Goal: Information Seeking & Learning: Learn about a topic

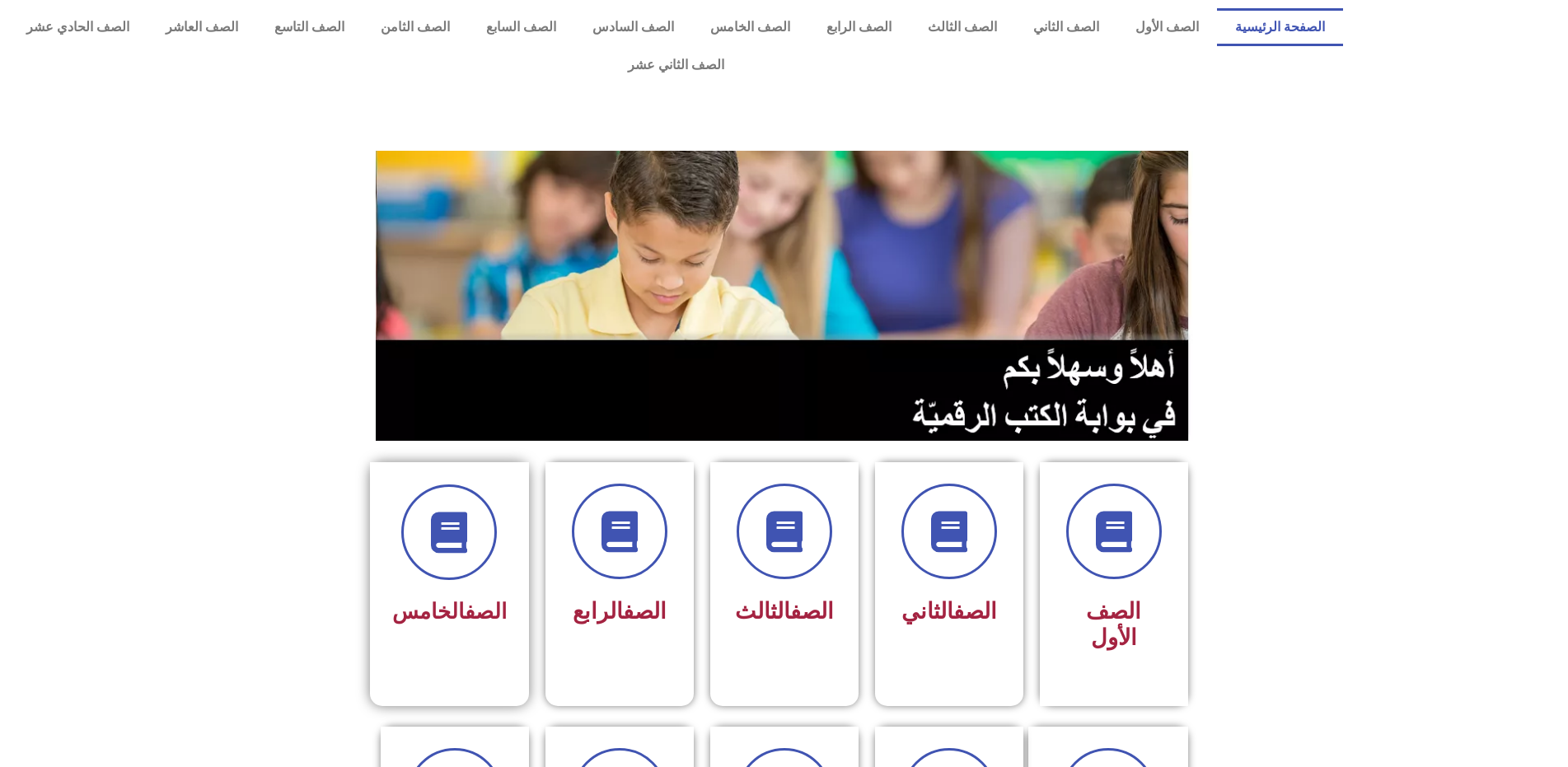
click at [422, 598] on span "الصف الخامس" at bounding box center [449, 611] width 114 height 25
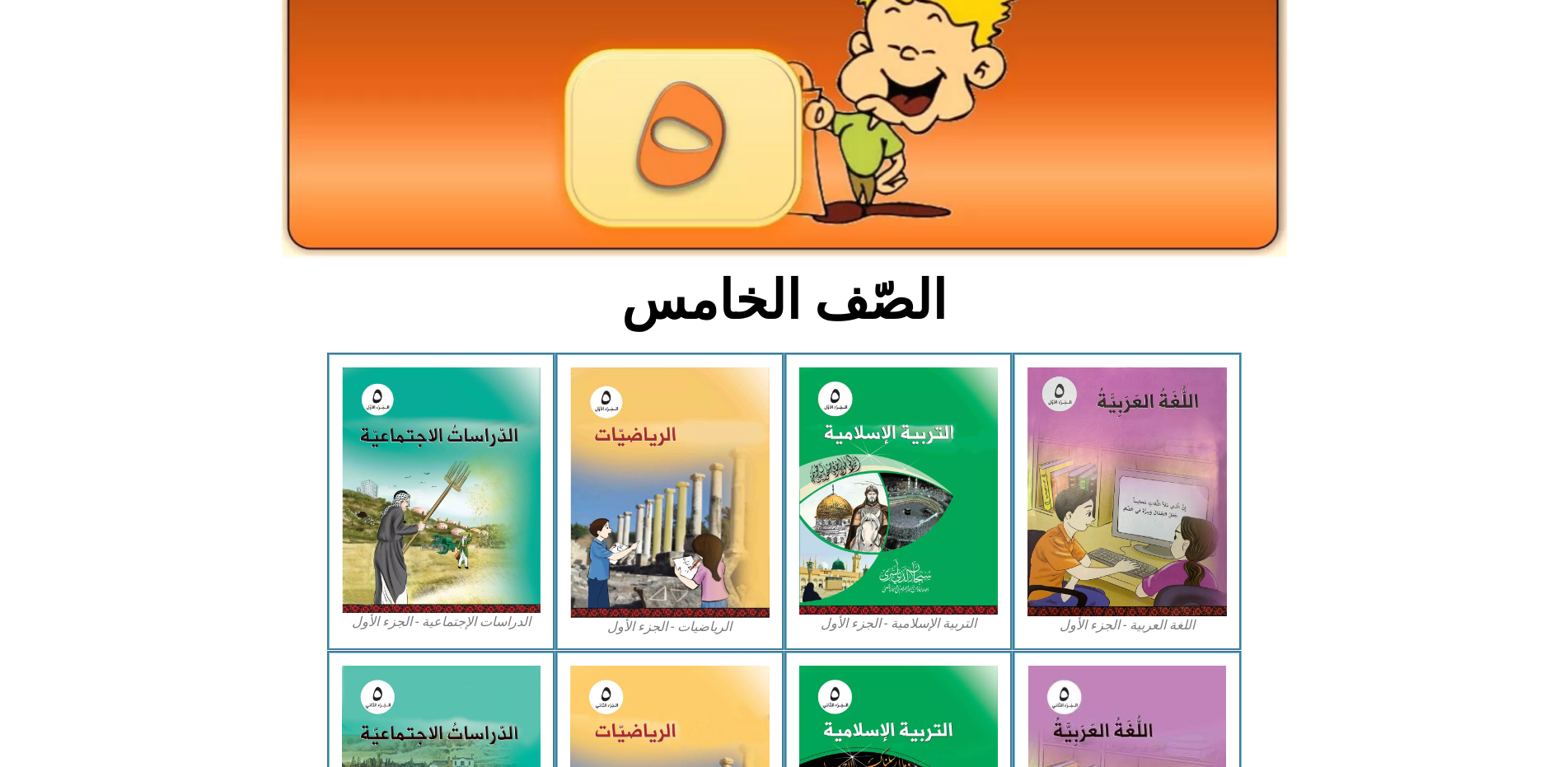
scroll to position [165, 0]
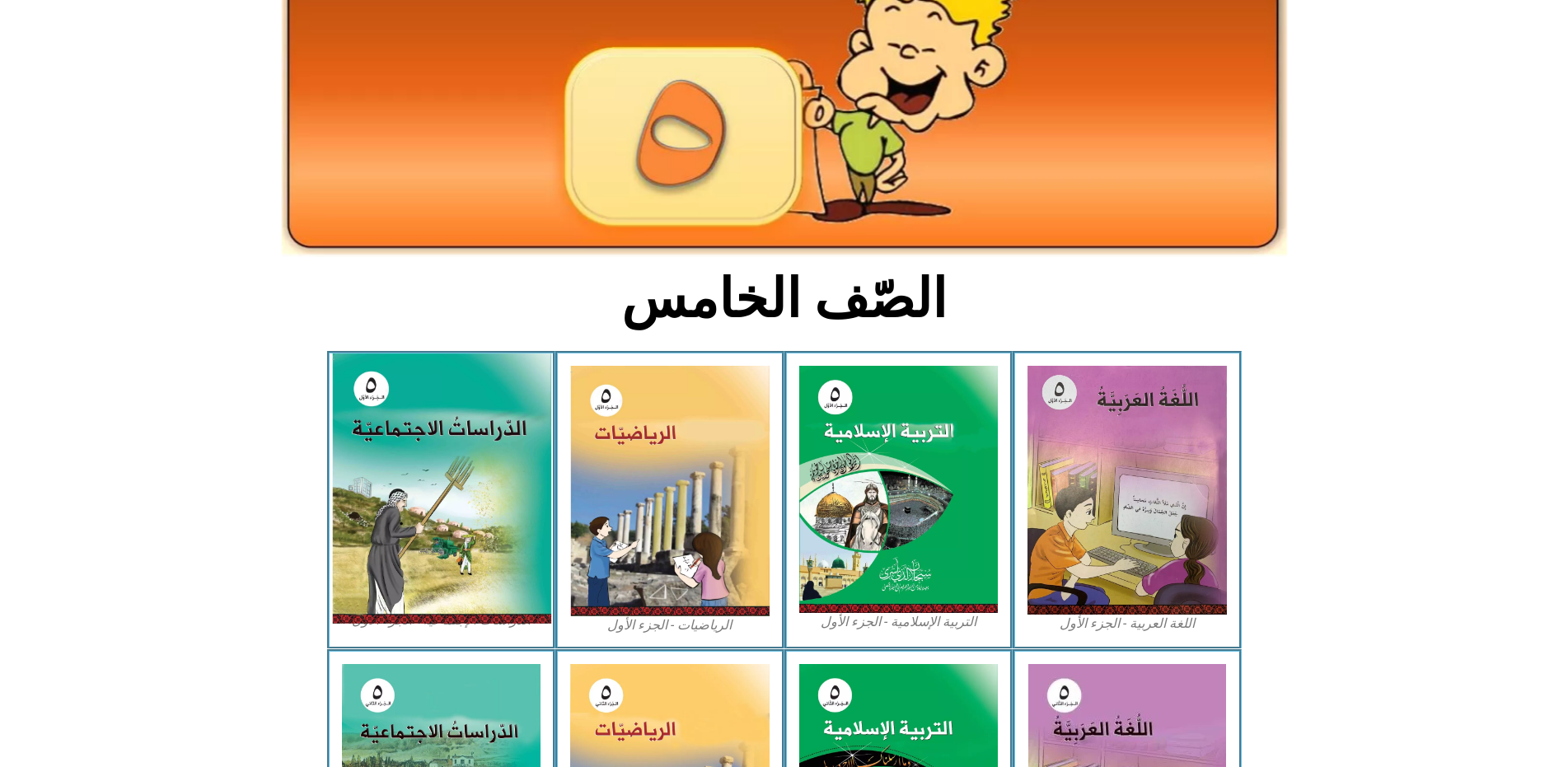
click at [399, 487] on img at bounding box center [440, 488] width 219 height 270
click at [430, 520] on img at bounding box center [440, 488] width 219 height 270
click at [368, 552] on img at bounding box center [440, 488] width 219 height 270
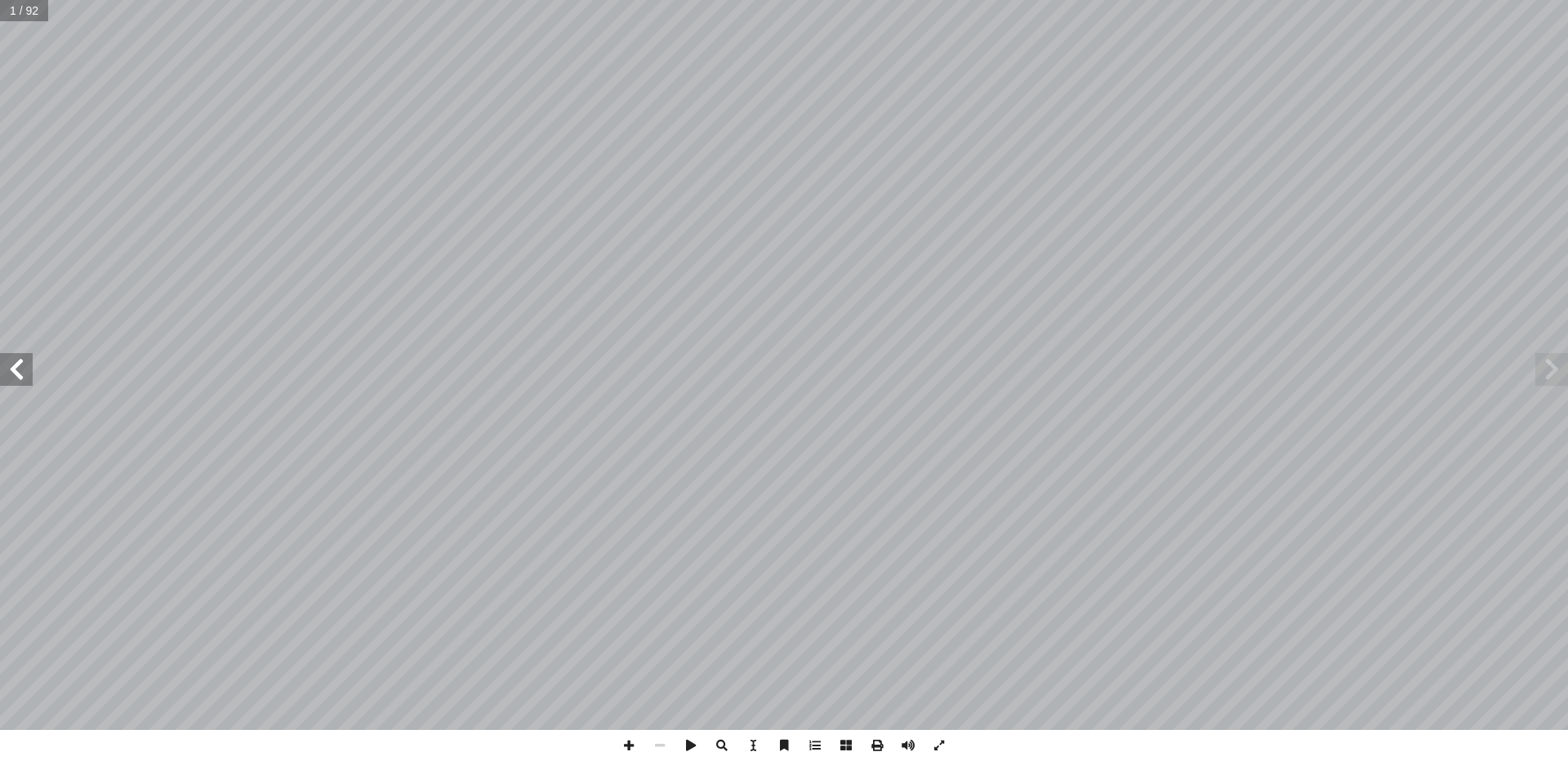
click at [14, 371] on span at bounding box center [16, 369] width 32 height 32
click at [15, 371] on span at bounding box center [16, 369] width 32 height 32
click at [16, 369] on span at bounding box center [16, 369] width 32 height 32
click at [7, 379] on span at bounding box center [16, 369] width 32 height 32
click at [3, 373] on span at bounding box center [16, 369] width 32 height 32
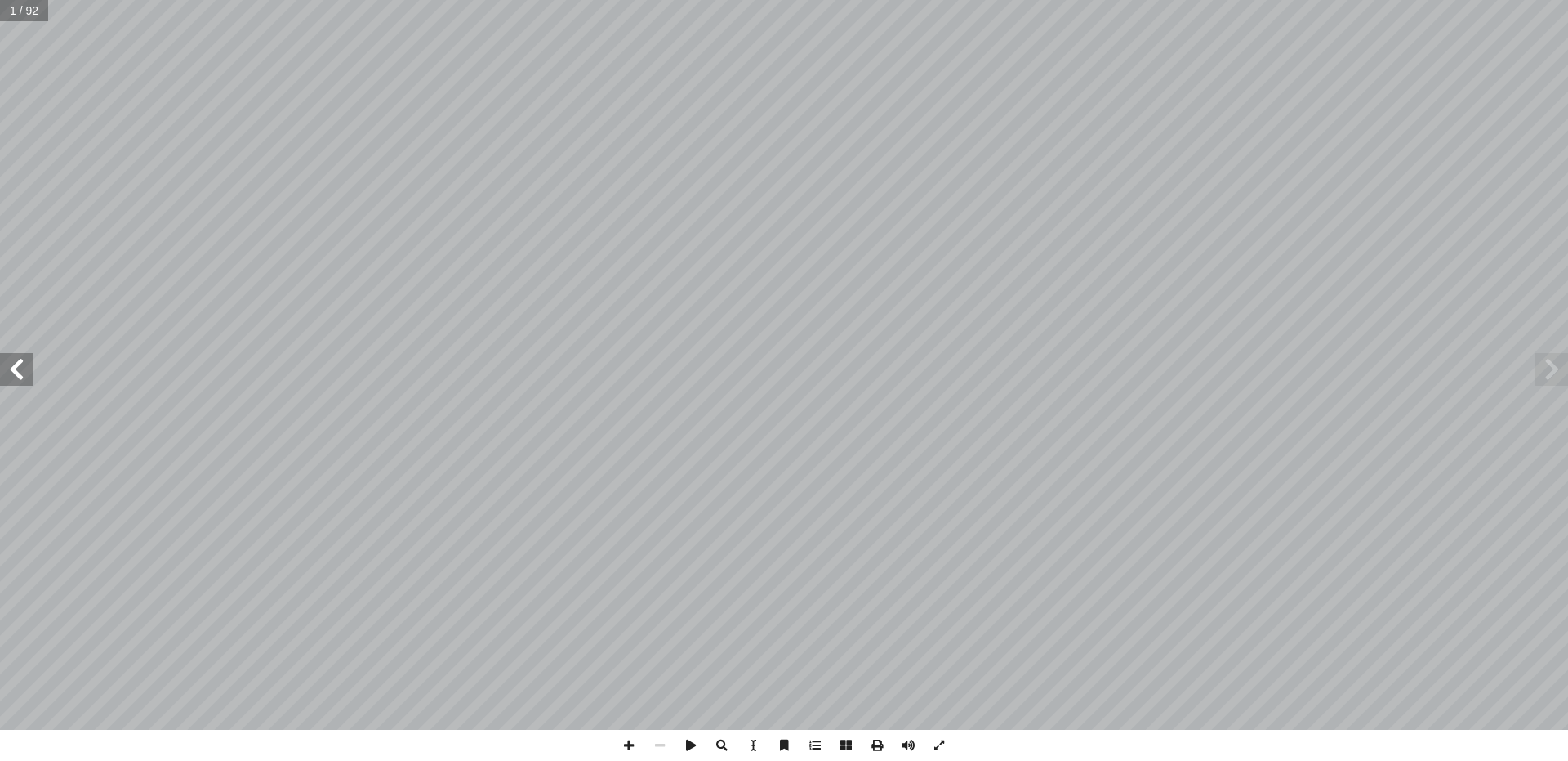
click at [9, 371] on span at bounding box center [16, 369] width 32 height 32
click at [24, 354] on span at bounding box center [16, 369] width 32 height 32
click at [559, 0] on html "الصفحة الرئيسية الصف الأول الصف الثاني الصف الثالث الصف الرابع الصف الخامس الصف…" at bounding box center [784, 74] width 1568 height 148
click at [24, 362] on span at bounding box center [16, 369] width 32 height 32
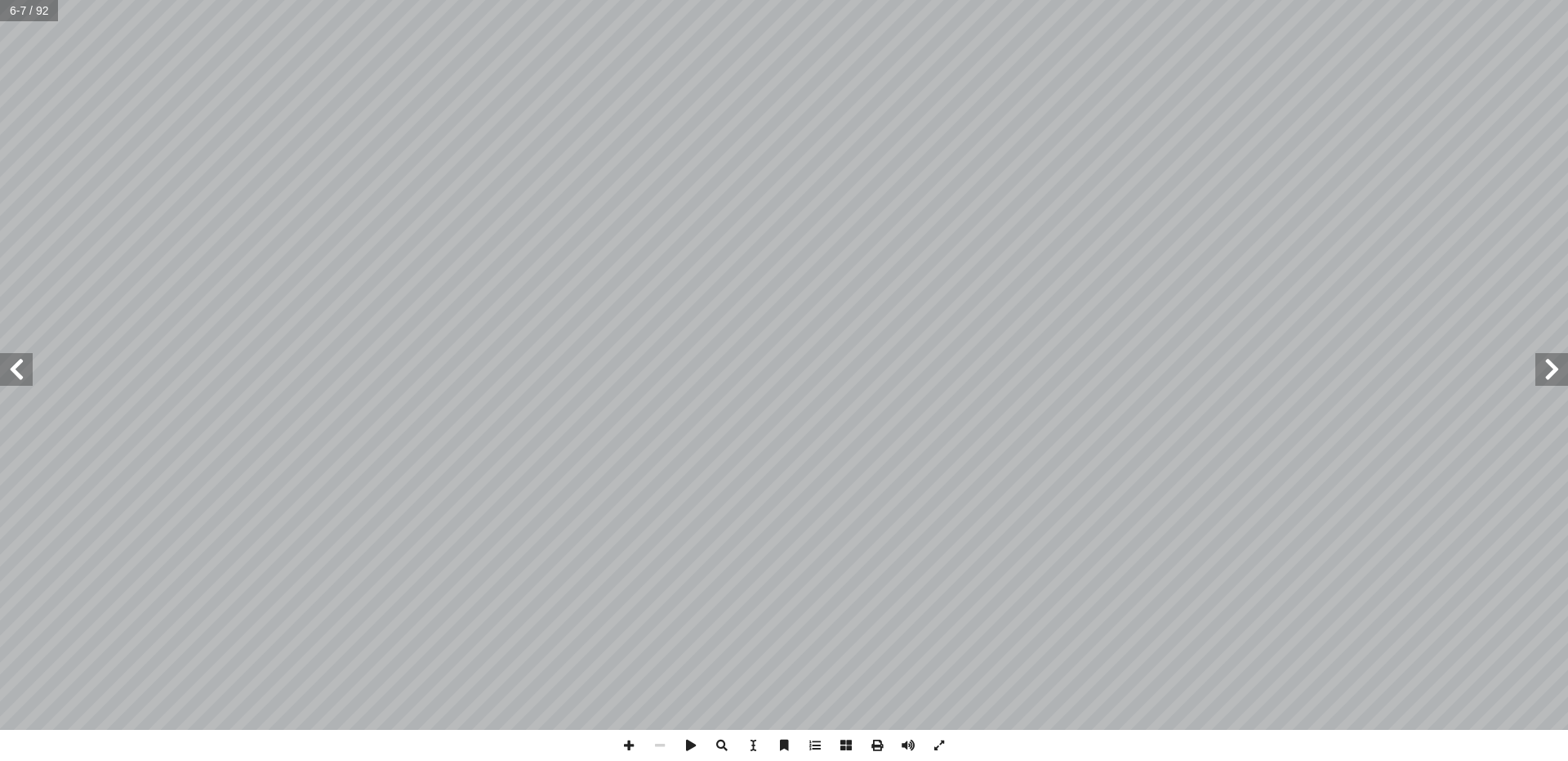
drag, startPoint x: 24, startPoint y: 361, endPoint x: 20, endPoint y: 352, distance: 9.8
click at [20, 353] on span at bounding box center [16, 369] width 32 height 32
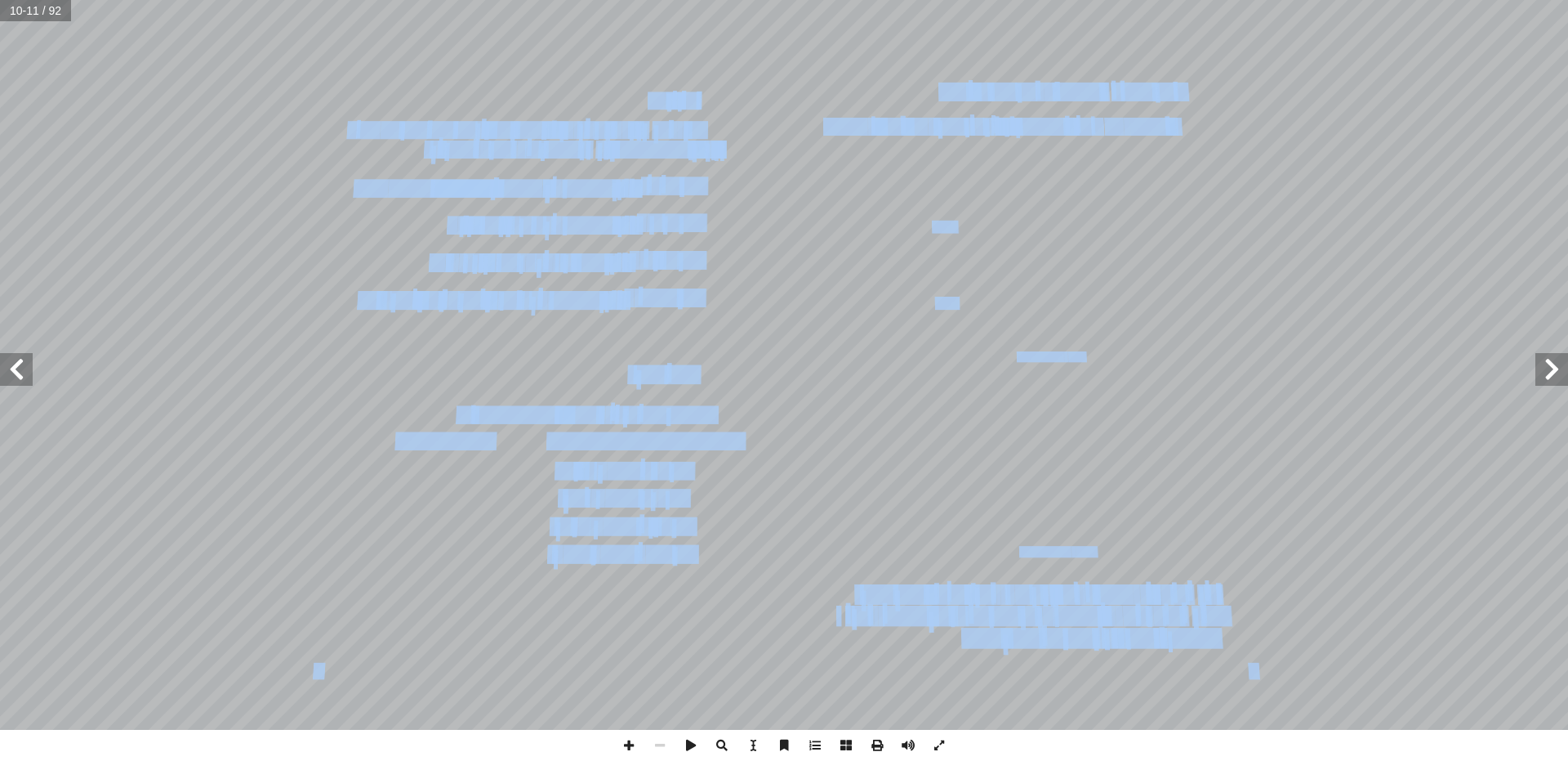
click at [5, 364] on span at bounding box center [16, 369] width 32 height 32
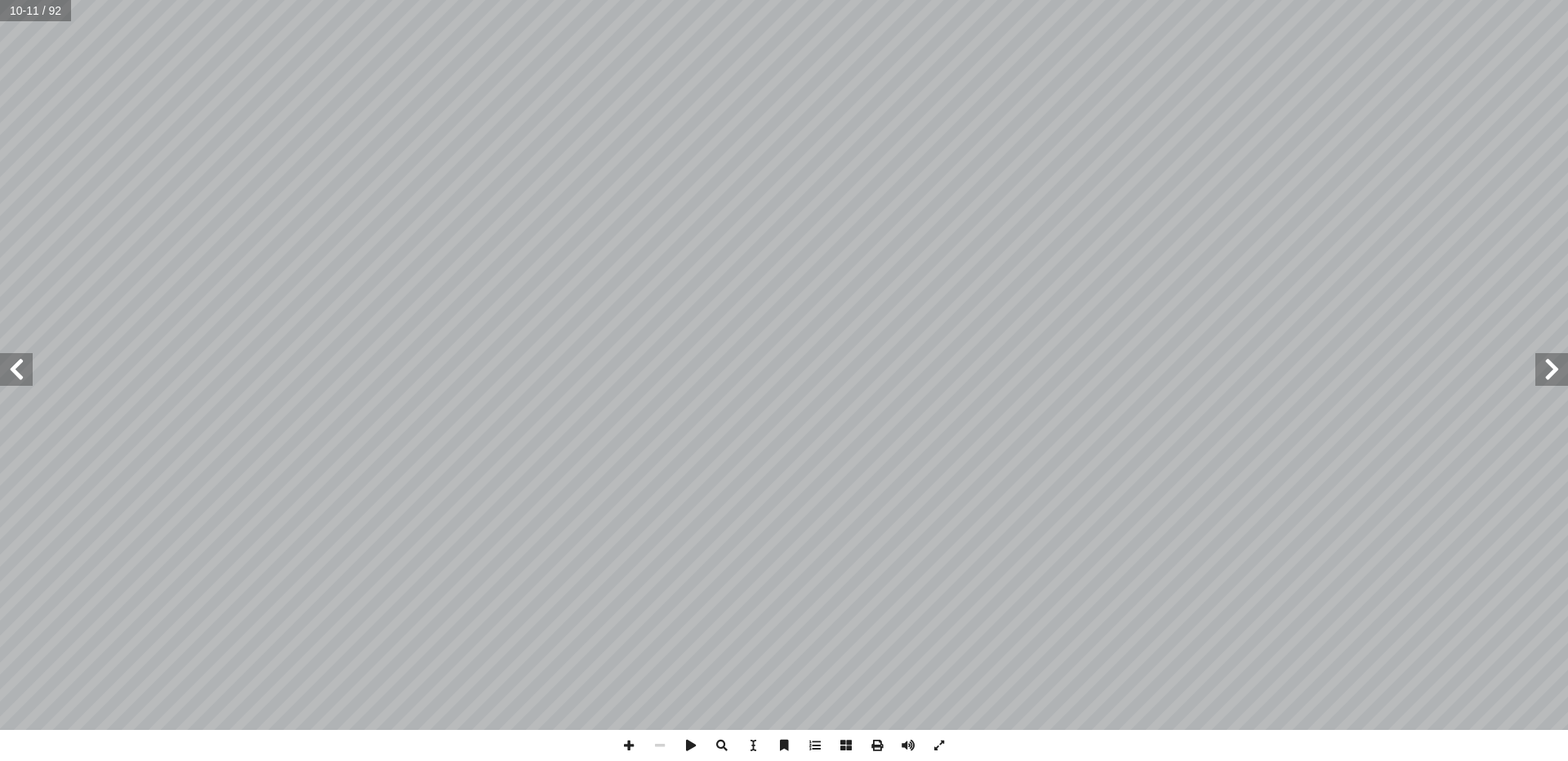
click at [3, 362] on span at bounding box center [16, 369] width 32 height 32
click at [3, 364] on span at bounding box center [16, 369] width 32 height 32
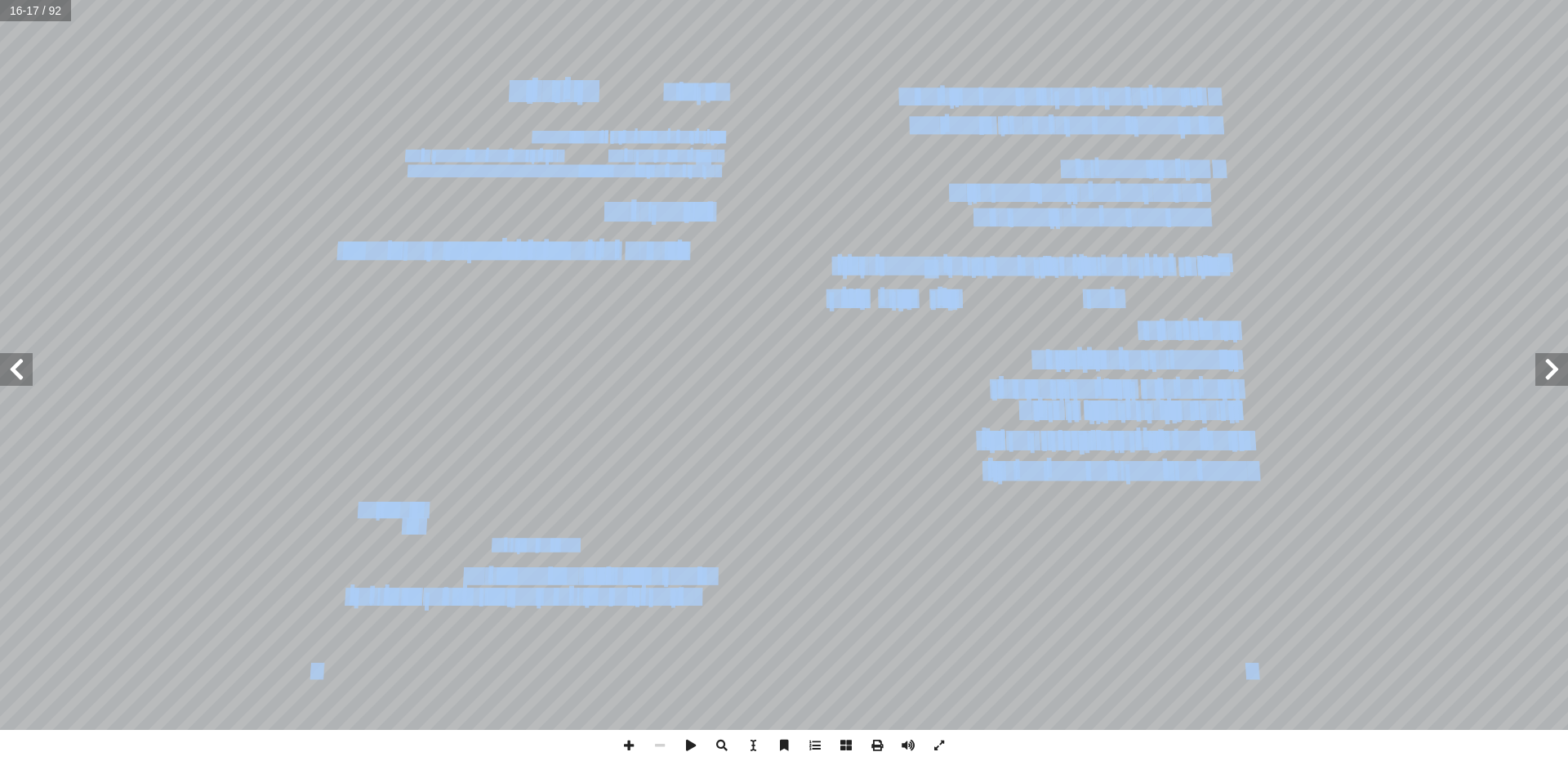
click at [9, 371] on span at bounding box center [16, 369] width 32 height 32
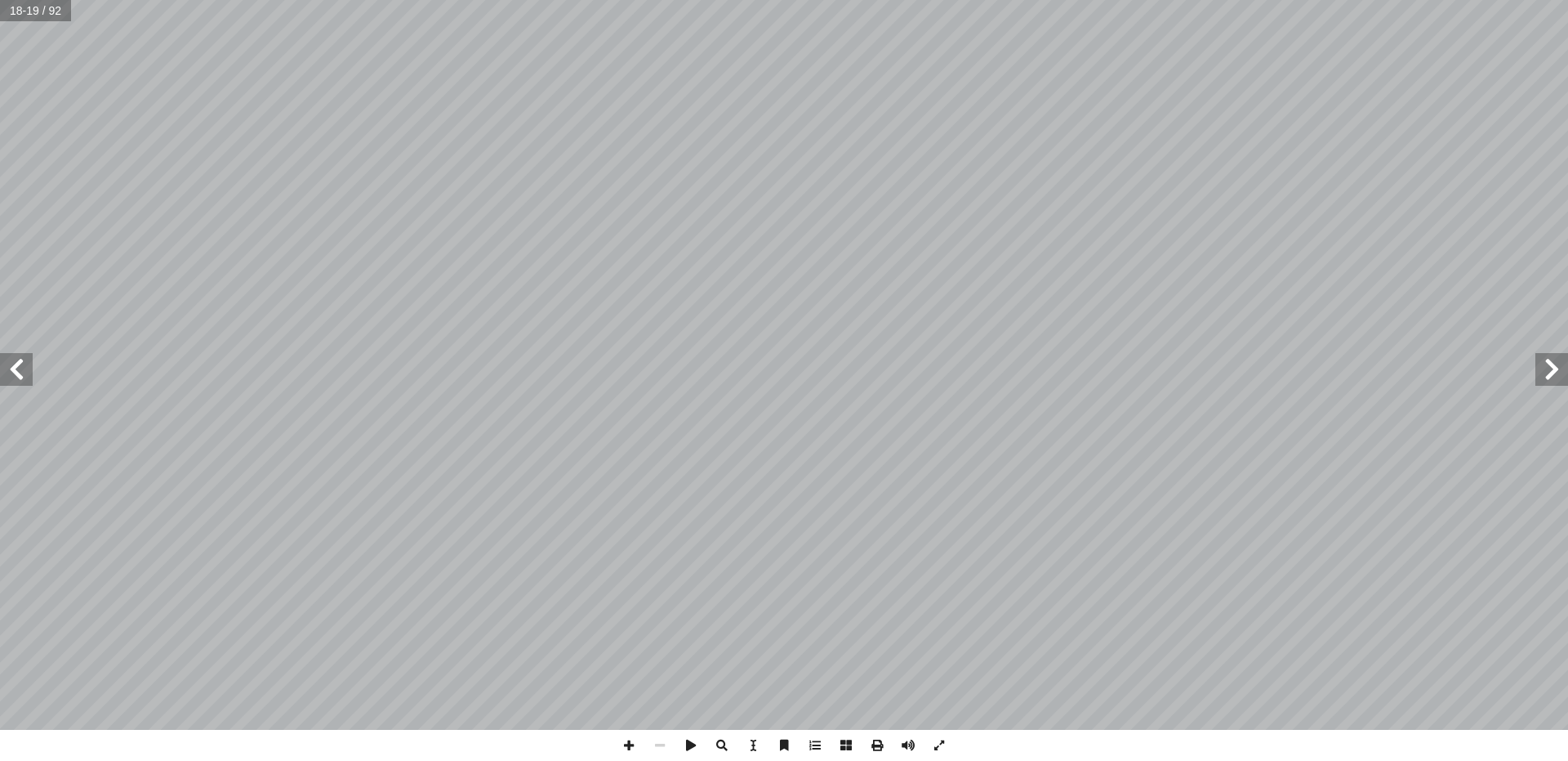
click at [0, 378] on span at bounding box center [16, 369] width 32 height 32
click at [8, 369] on span at bounding box center [16, 369] width 32 height 32
click at [9, 369] on span at bounding box center [16, 369] width 32 height 32
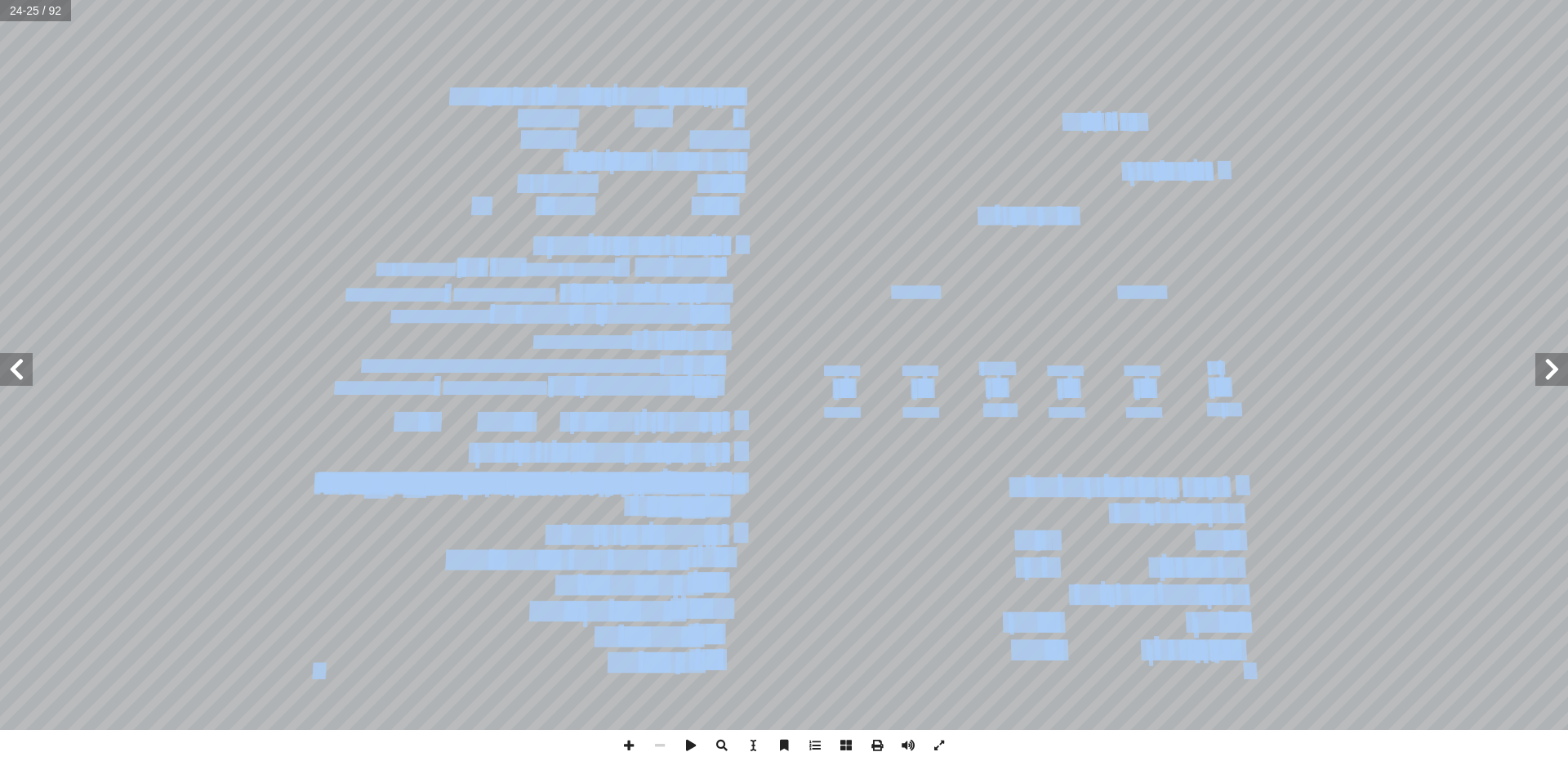
click at [91, 81] on div "٢٠ ت: ْ م َّ ل َ ع َ ت ْ ن أ ا َ د ْ ع َ ب : َ تي آ ل� � َ ل ْ ك َّ لش � ُ ل ِ …" at bounding box center [784, 365] width 1568 height 730
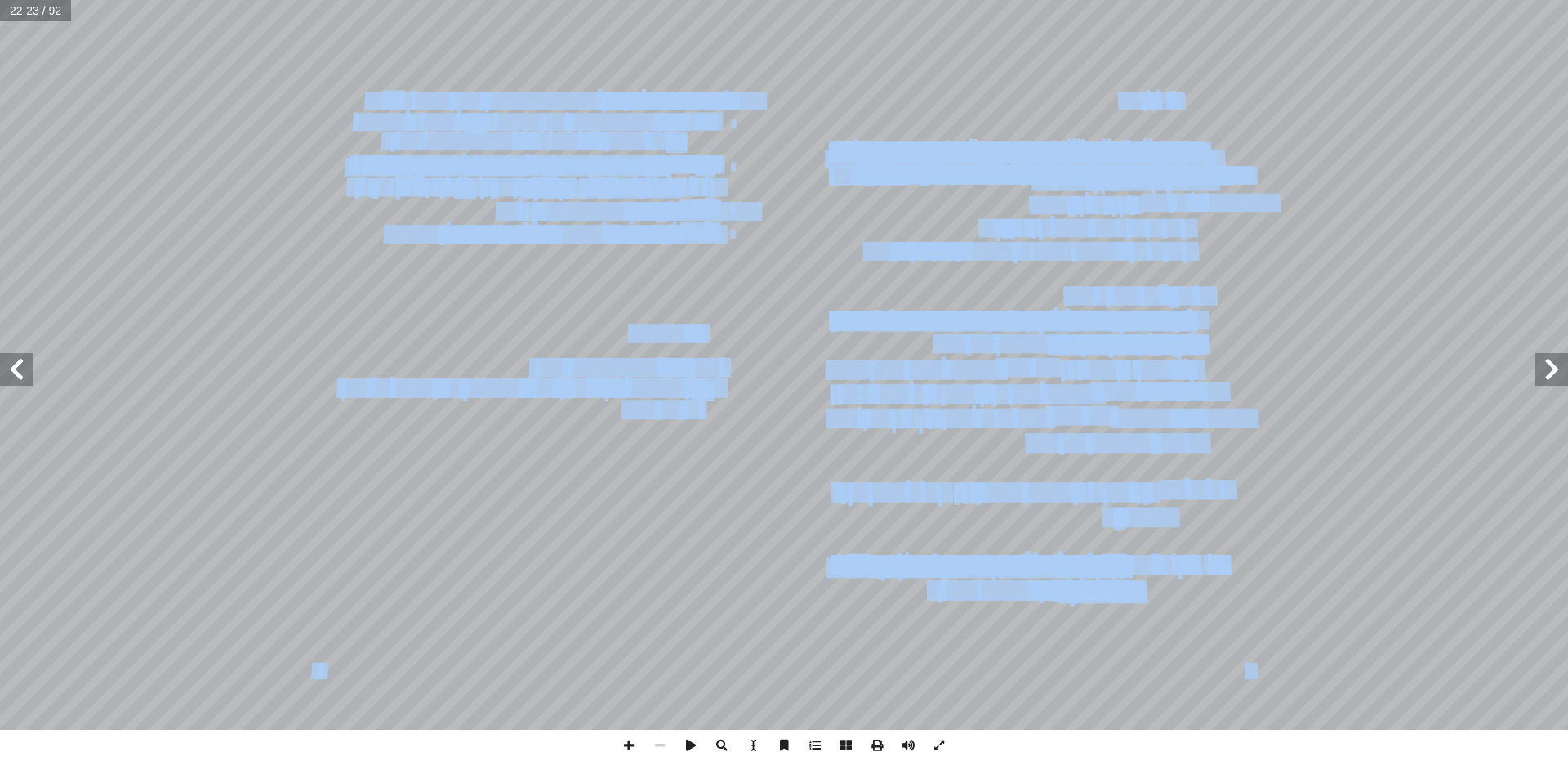
click at [16, 366] on span at bounding box center [16, 369] width 32 height 32
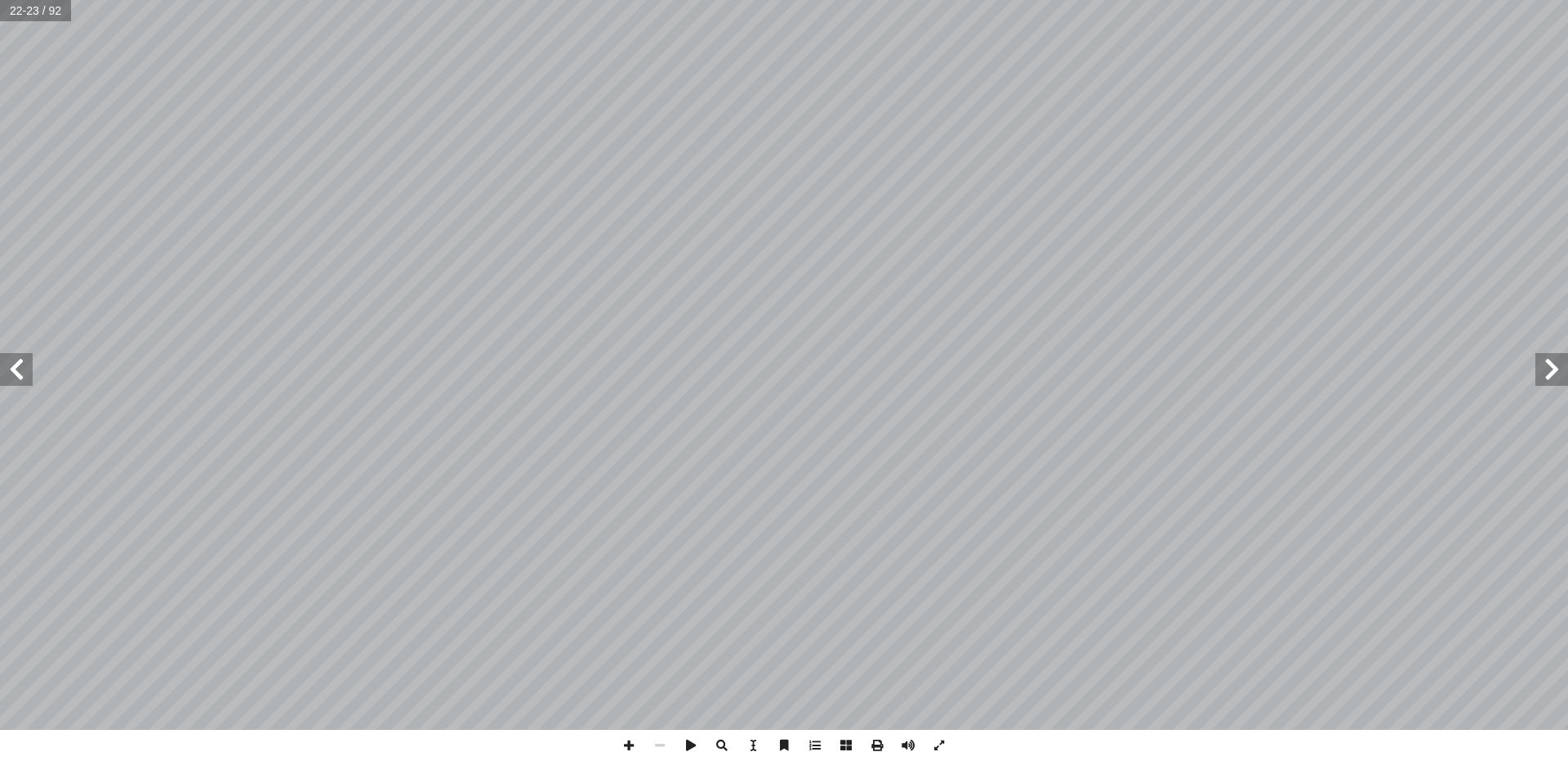
click at [16, 367] on span at bounding box center [16, 369] width 32 height 32
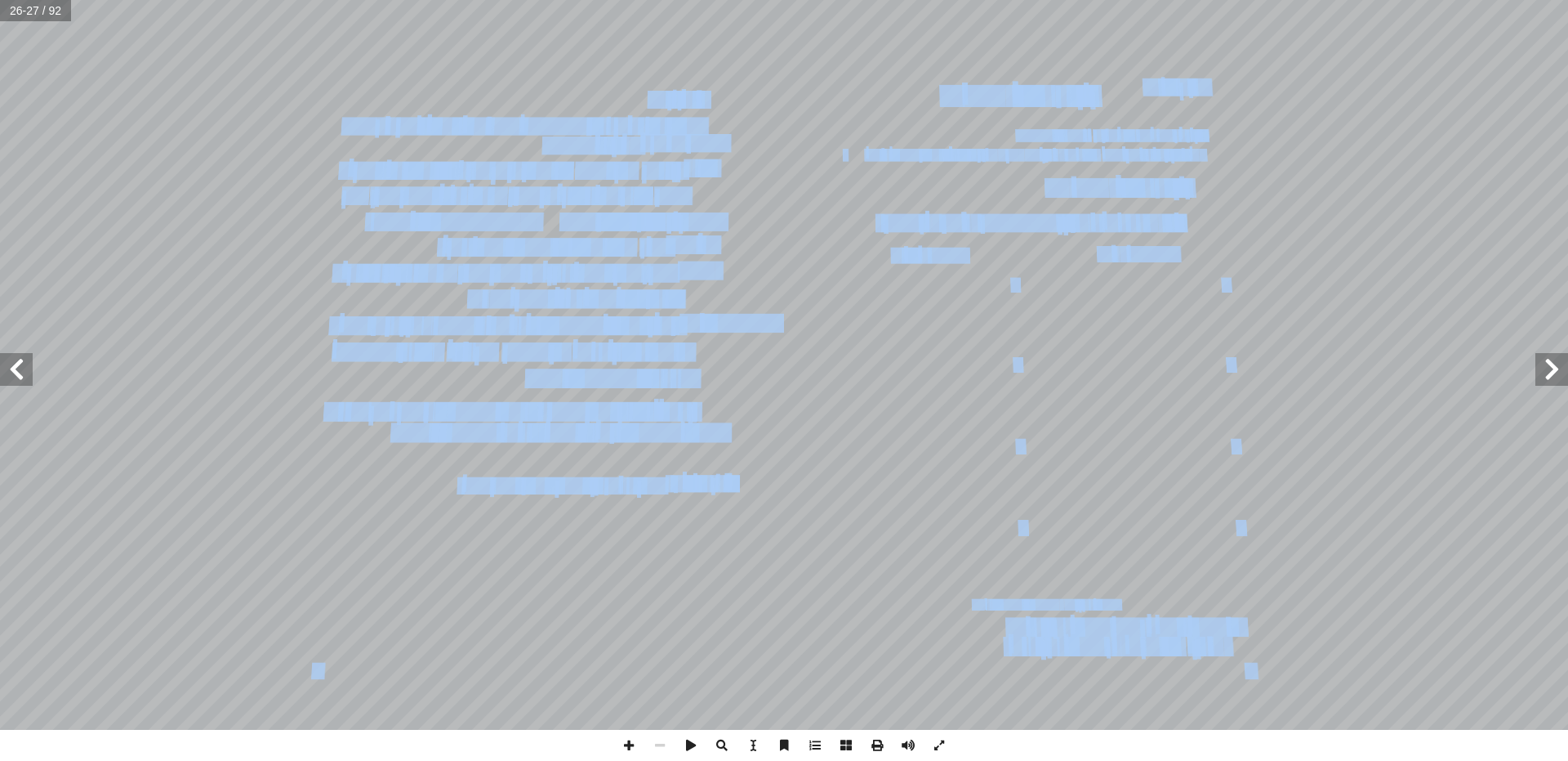
click at [1542, 374] on span at bounding box center [1552, 369] width 32 height 32
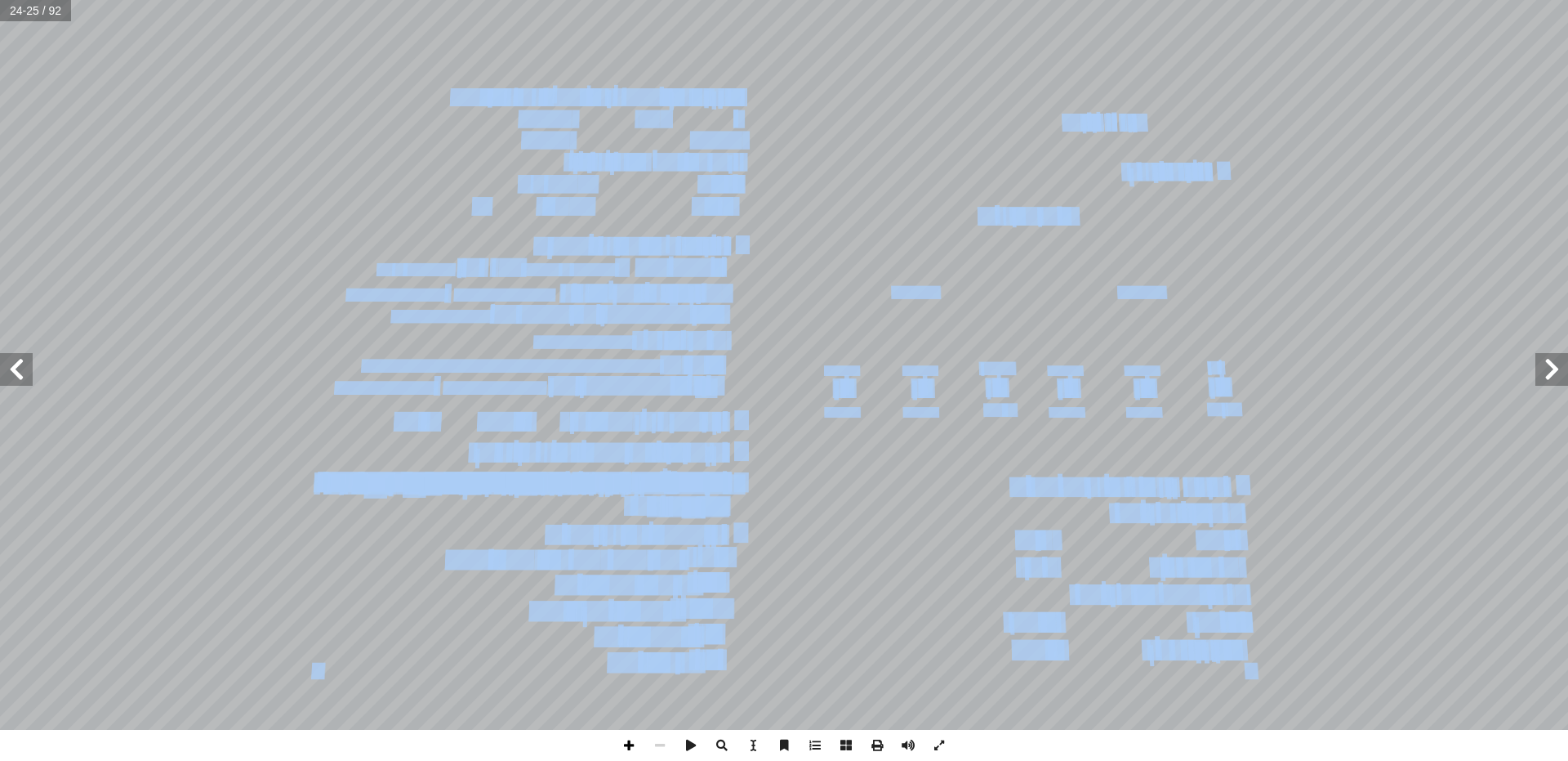
click at [621, 741] on span at bounding box center [628, 746] width 31 height 31
click at [622, 741] on span at bounding box center [628, 746] width 31 height 31
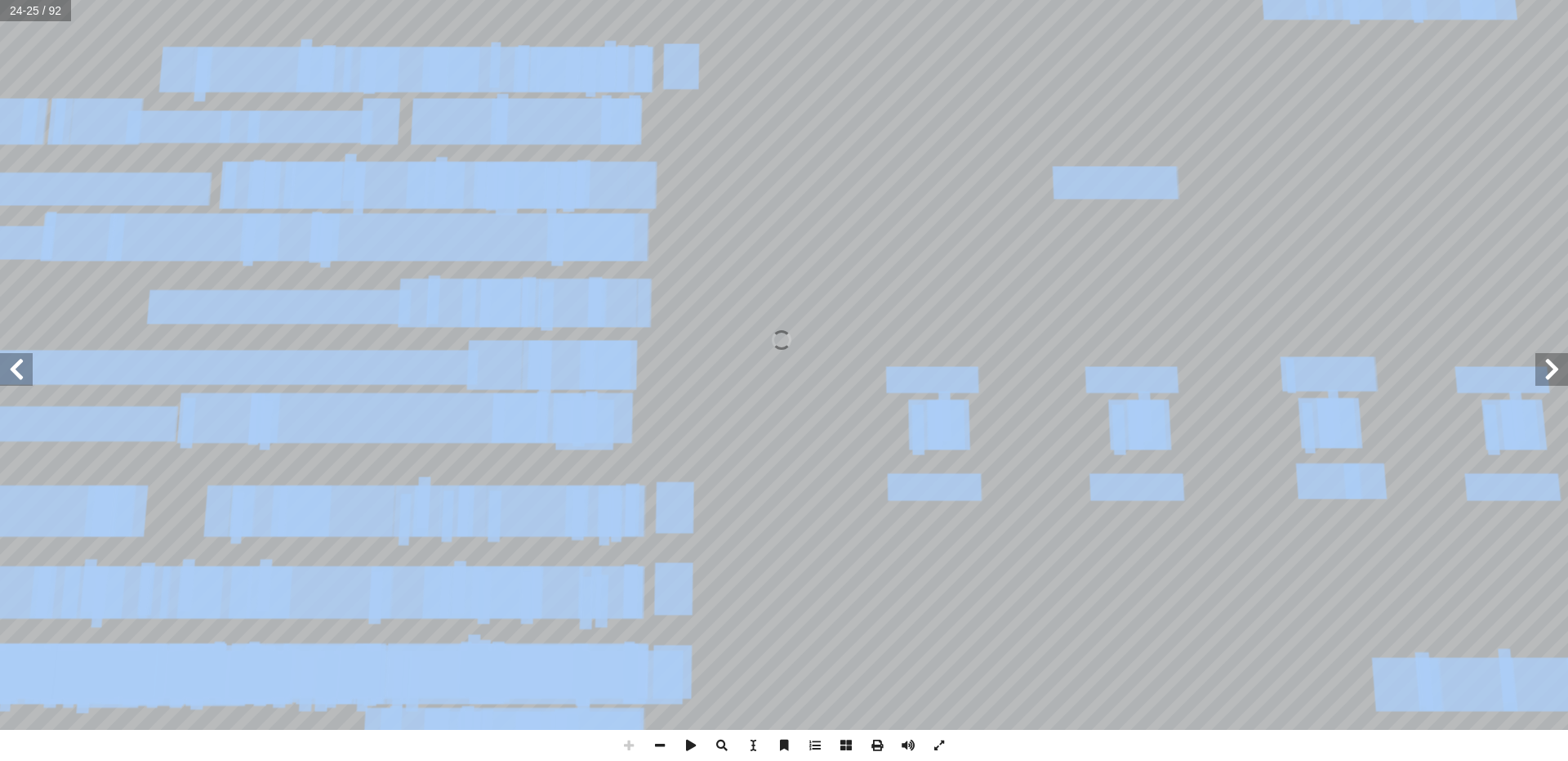
click at [622, 741] on span at bounding box center [628, 746] width 31 height 31
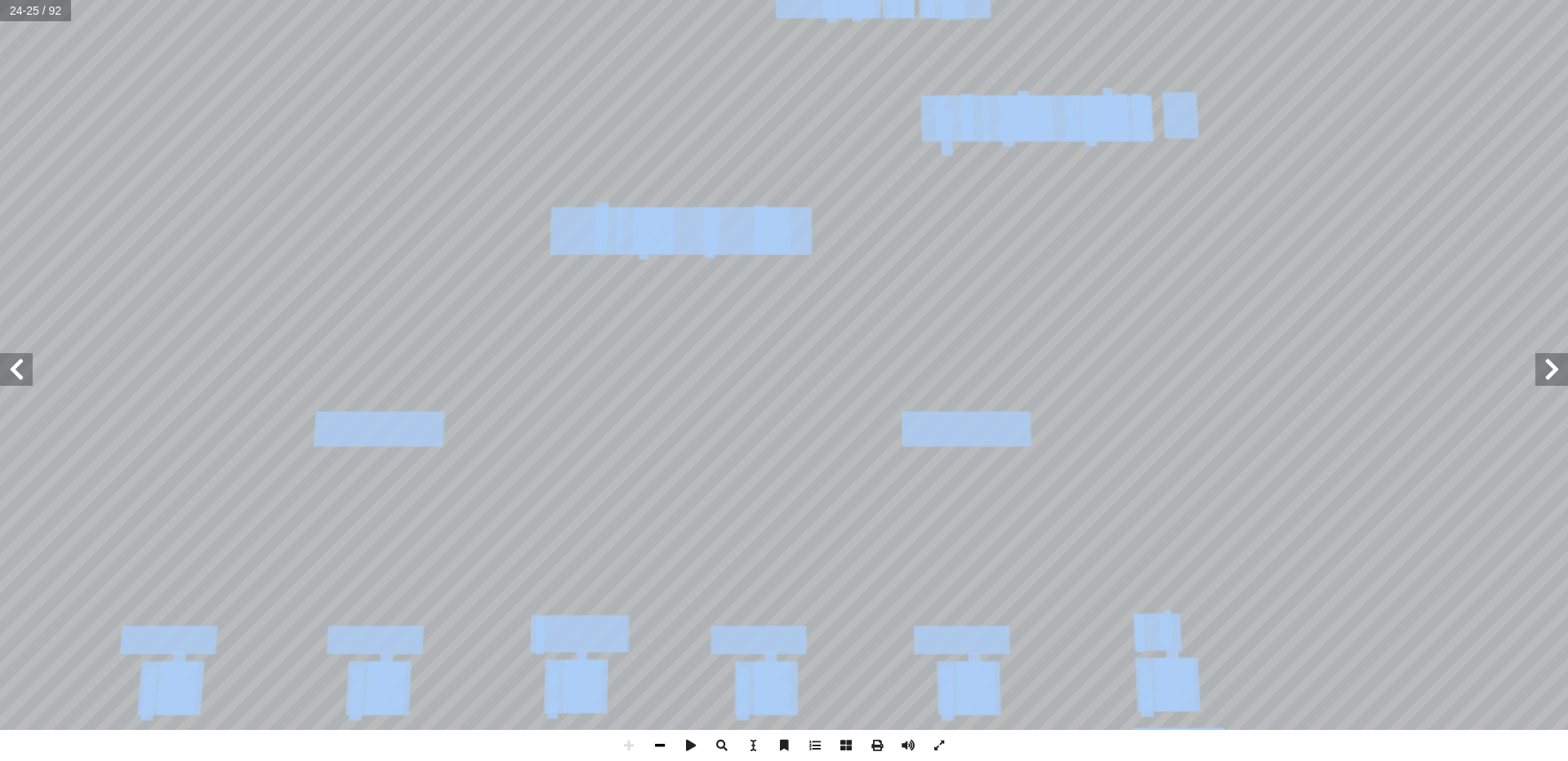
click at [656, 745] on span at bounding box center [660, 746] width 31 height 31
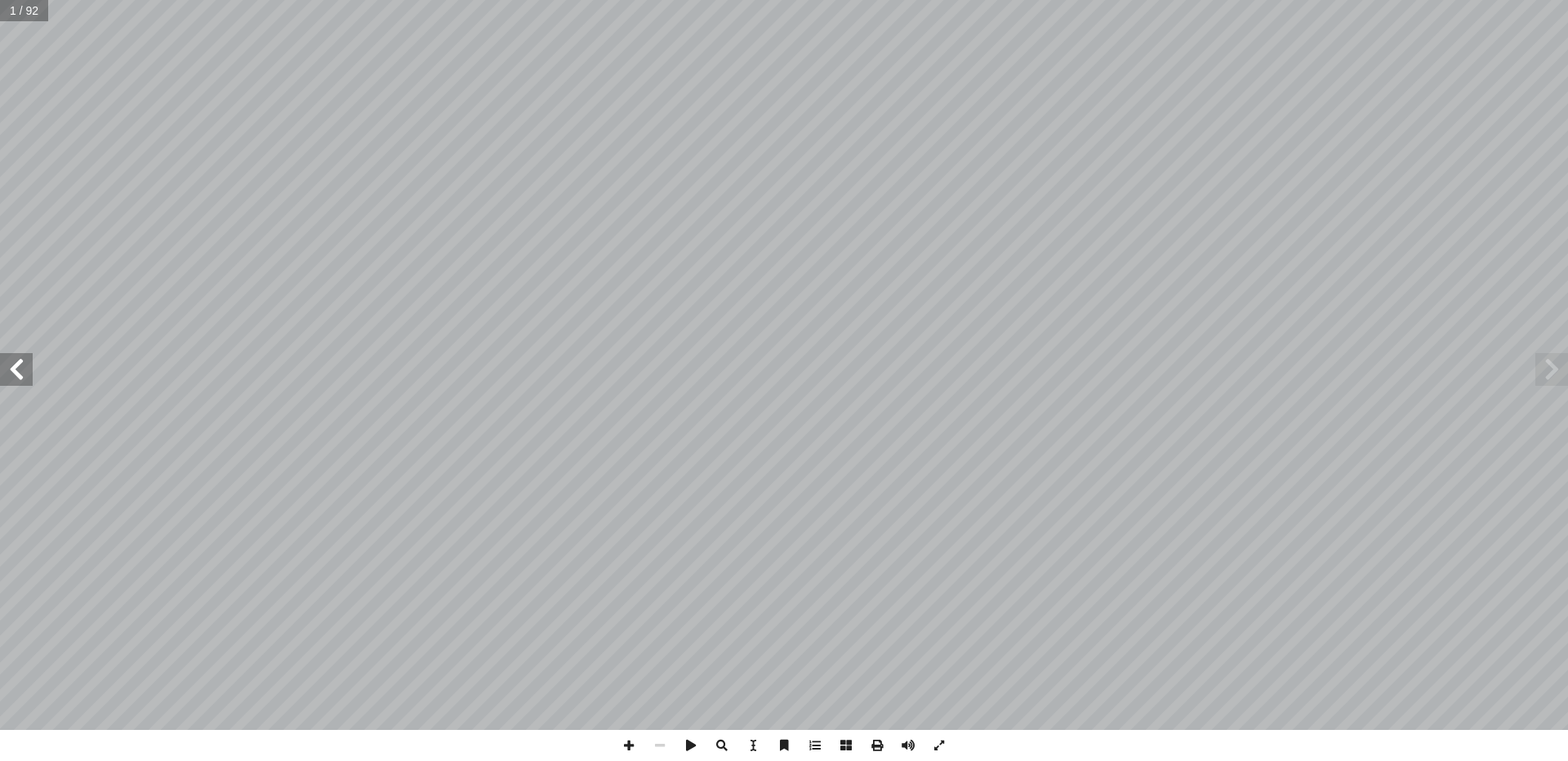
click at [12, 375] on span at bounding box center [16, 369] width 32 height 32
click at [12, 369] on span at bounding box center [16, 369] width 32 height 32
click at [12, 364] on span at bounding box center [16, 369] width 32 height 32
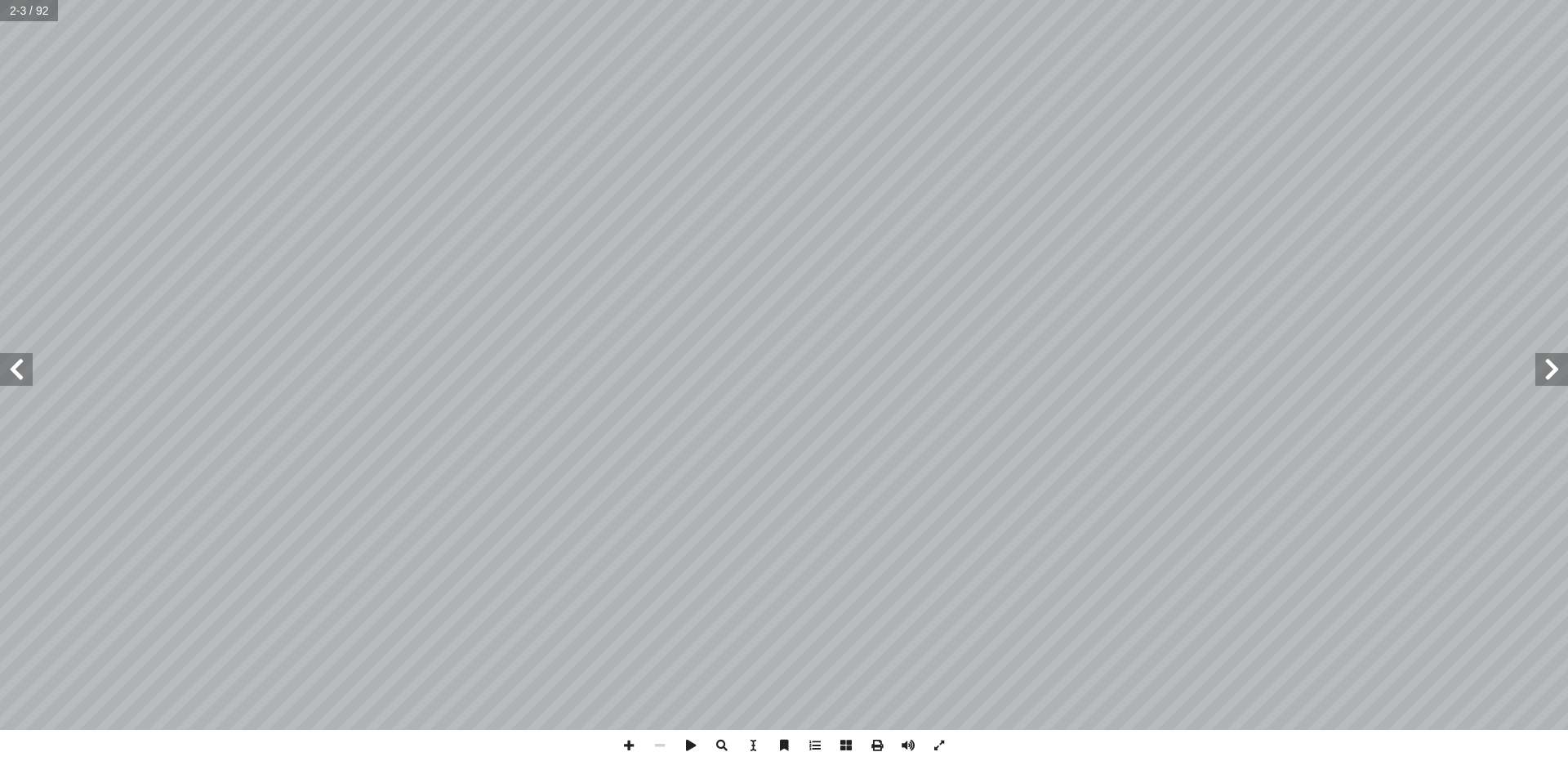
click at [12, 364] on span at bounding box center [16, 369] width 32 height 32
click at [11, 361] on span at bounding box center [16, 369] width 32 height 32
click at [9, 358] on span at bounding box center [16, 369] width 32 height 32
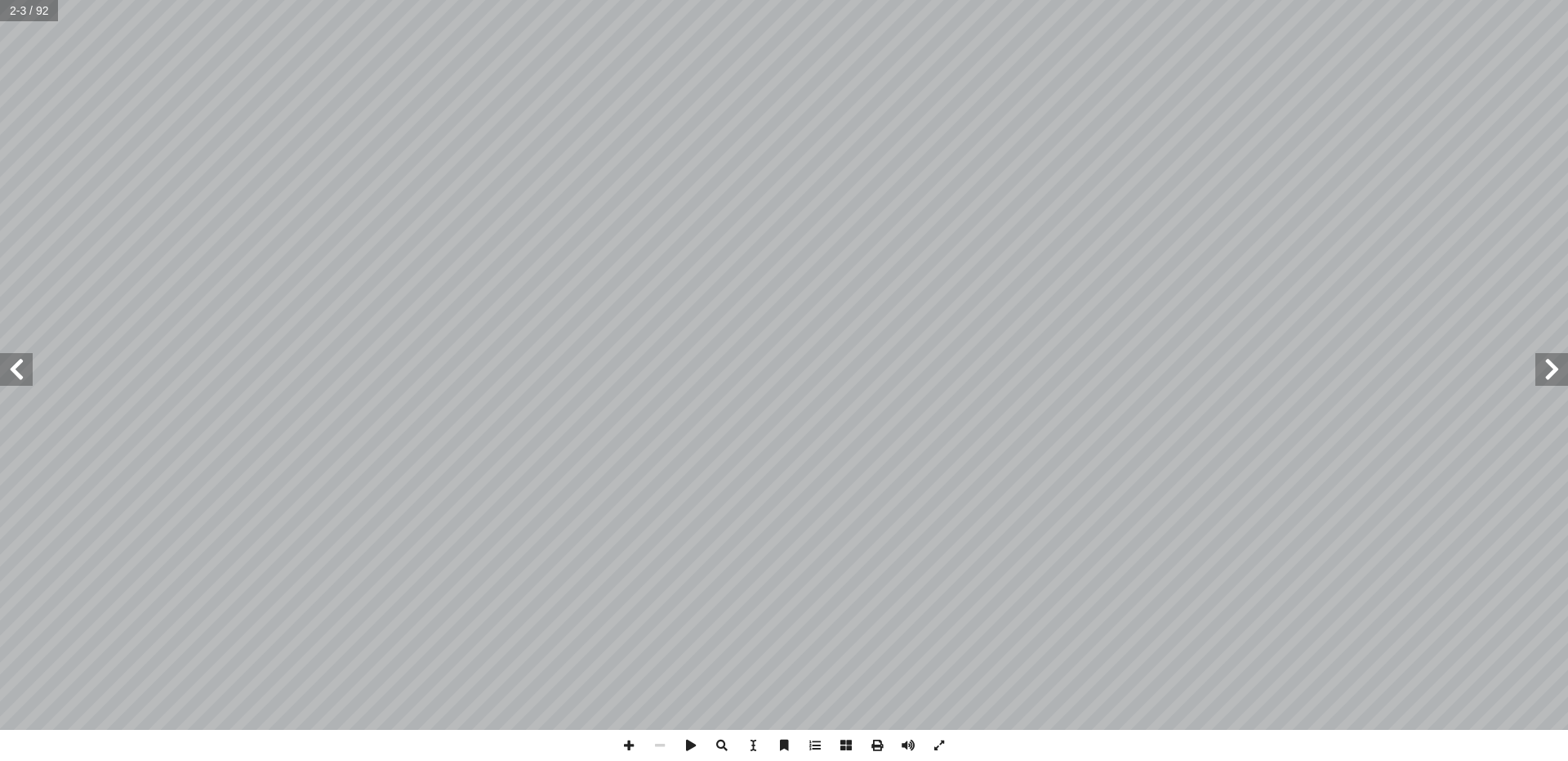
click at [12, 363] on span at bounding box center [16, 369] width 32 height 32
click at [13, 365] on span at bounding box center [16, 369] width 32 height 32
click at [13, 366] on span at bounding box center [16, 369] width 32 height 32
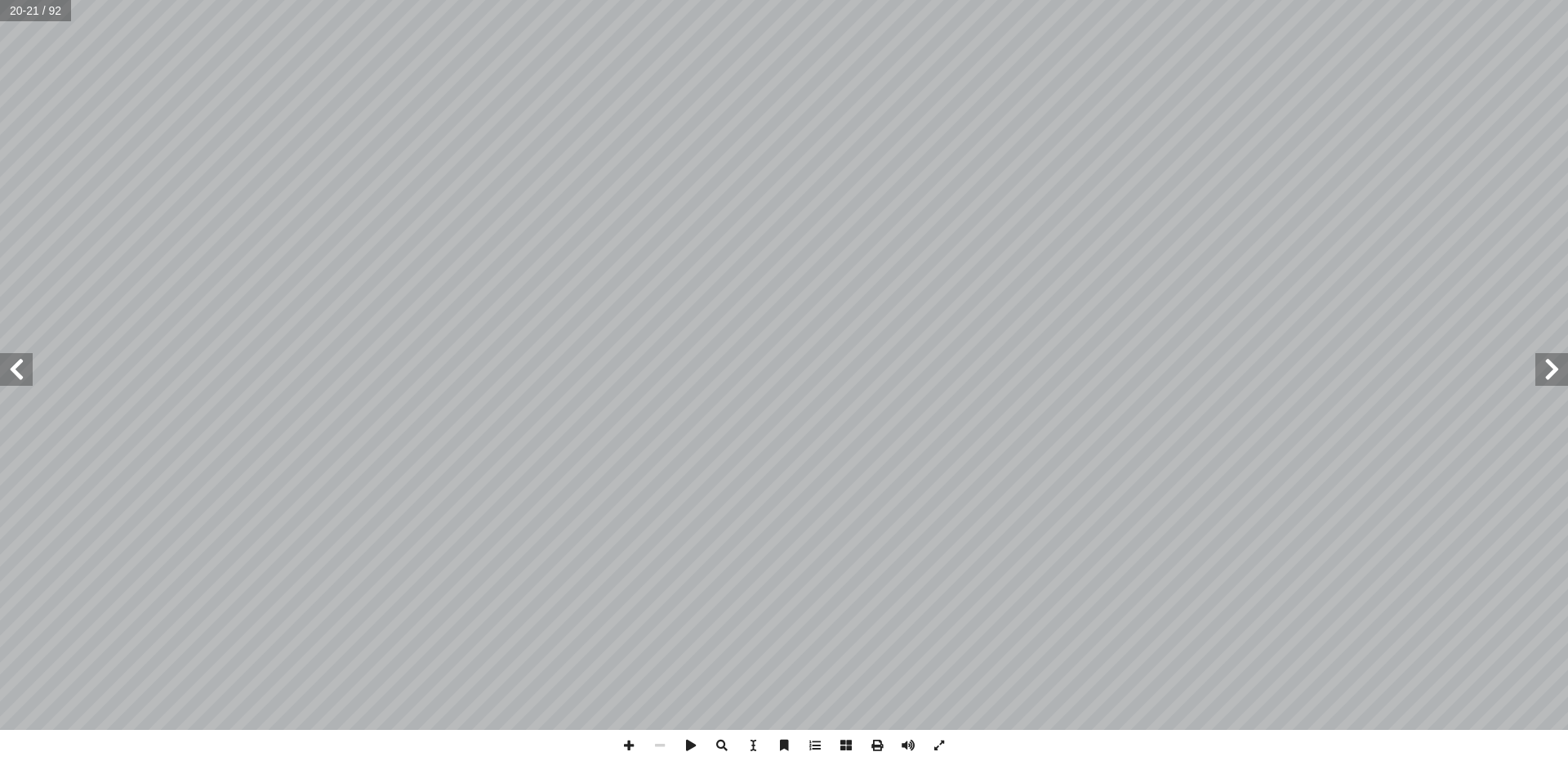
click at [9, 374] on span at bounding box center [16, 369] width 32 height 32
click at [20, 384] on span at bounding box center [16, 369] width 32 height 32
click at [624, 743] on span at bounding box center [628, 746] width 31 height 31
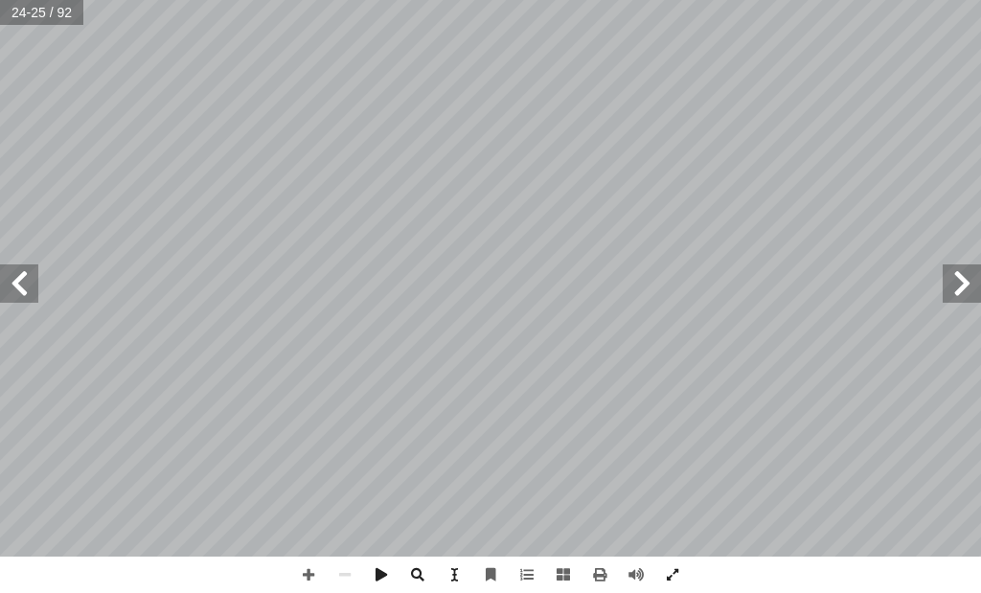
click at [968, 291] on span at bounding box center [962, 283] width 38 height 38
click at [968, 288] on span at bounding box center [962, 283] width 38 height 38
click at [968, 287] on span at bounding box center [962, 283] width 38 height 38
click at [291, 580] on span at bounding box center [308, 575] width 36 height 36
